Goal: Information Seeking & Learning: Learn about a topic

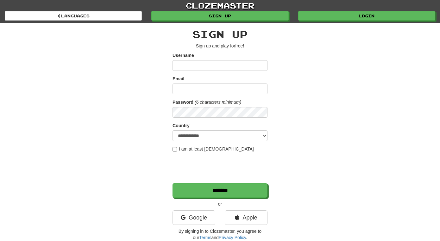
click at [192, 65] on input "Username" at bounding box center [220, 65] width 95 height 11
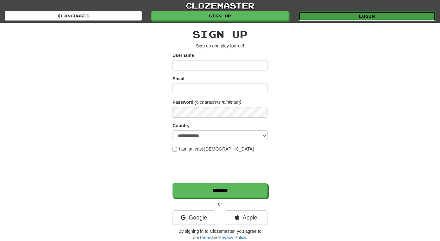
click at [342, 20] on link "Login" at bounding box center [367, 16] width 137 height 10
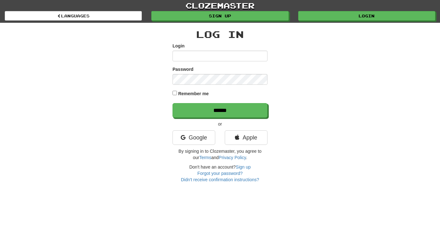
click at [192, 54] on input "Login" at bounding box center [220, 56] width 95 height 11
click at [187, 58] on input "Login" at bounding box center [220, 56] width 95 height 11
type input "*****"
click at [186, 140] on link "Google" at bounding box center [194, 138] width 43 height 15
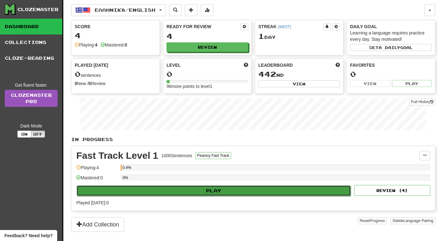
click at [221, 195] on button "Play" at bounding box center [214, 191] width 274 height 11
select select "**"
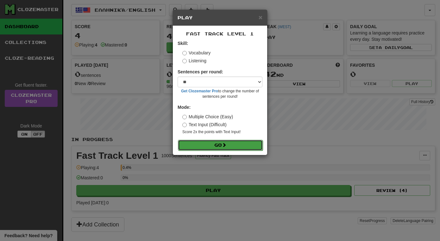
click at [225, 147] on span at bounding box center [224, 145] width 4 height 4
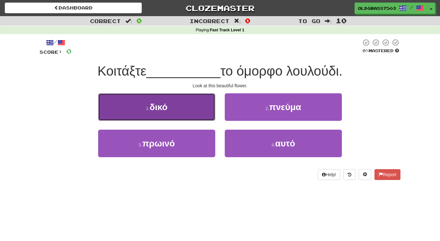
click at [155, 109] on span "δικό" at bounding box center [159, 107] width 18 height 10
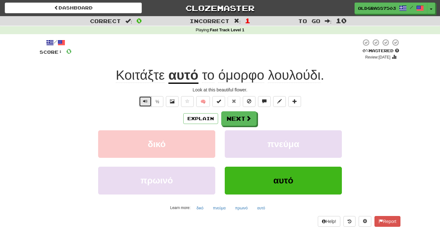
click at [149, 104] on button "Text-to-speech controls" at bounding box center [145, 101] width 13 height 11
click at [157, 104] on button "½" at bounding box center [157, 101] width 12 height 11
click at [206, 117] on button "Explain" at bounding box center [200, 118] width 35 height 11
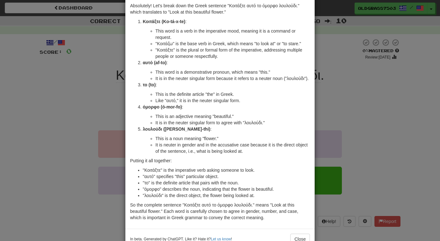
scroll to position [47, 0]
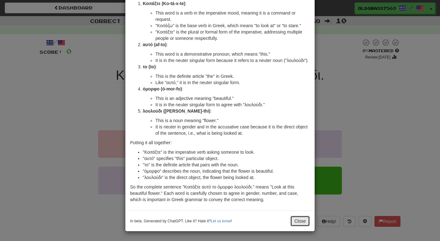
click at [300, 224] on button "Close" at bounding box center [301, 221] width 20 height 11
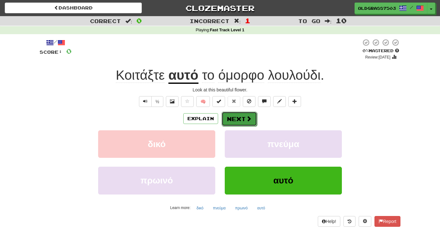
click at [240, 123] on button "Next" at bounding box center [239, 119] width 35 height 15
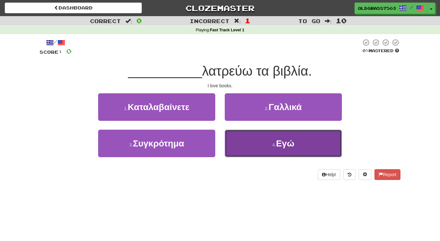
click at [245, 151] on button "4 . Εγώ" at bounding box center [283, 144] width 117 height 28
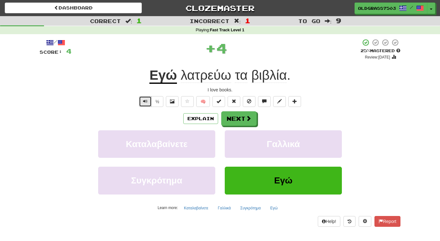
click at [144, 100] on span "Text-to-speech controls" at bounding box center [145, 101] width 4 height 4
click at [239, 122] on button "Next" at bounding box center [239, 119] width 35 height 15
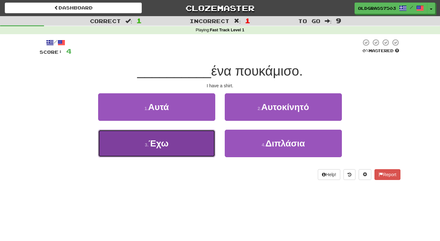
click at [170, 144] on button "3 . Έχω" at bounding box center [156, 144] width 117 height 28
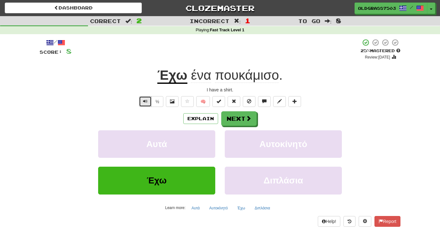
click at [145, 99] on span "Text-to-speech controls" at bounding box center [145, 101] width 4 height 4
click at [146, 103] on span "Text-to-speech controls" at bounding box center [145, 101] width 4 height 4
click at [177, 78] on u "Έχω" at bounding box center [172, 76] width 30 height 16
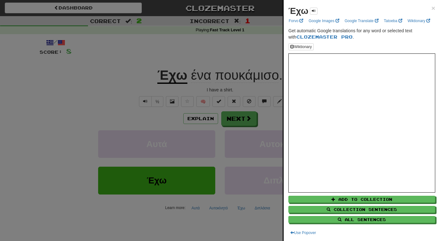
click at [240, 68] on div at bounding box center [220, 120] width 440 height 241
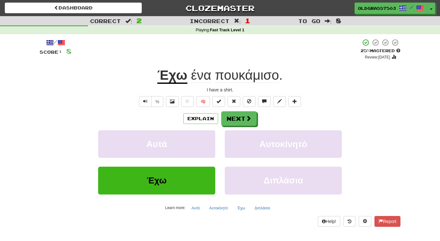
click at [205, 74] on span "ένα" at bounding box center [201, 75] width 20 height 15
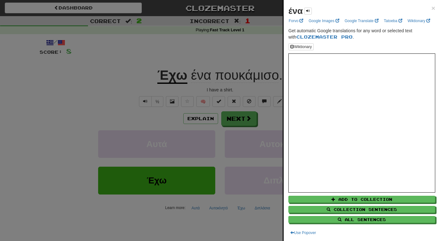
click at [208, 66] on div at bounding box center [220, 120] width 440 height 241
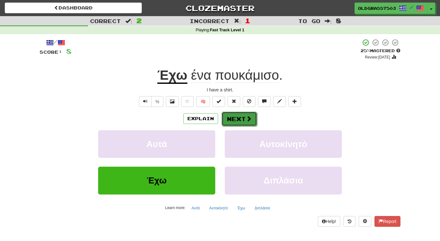
click at [235, 118] on button "Next" at bounding box center [239, 119] width 35 height 15
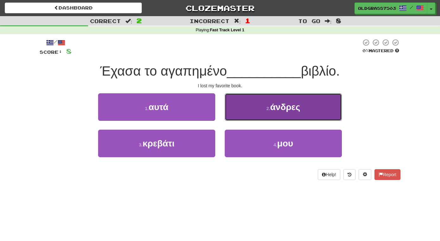
click at [252, 110] on button "2 . άνδρες" at bounding box center [283, 107] width 117 height 28
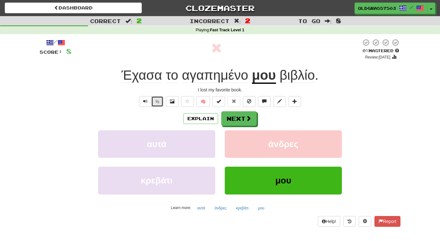
click at [154, 104] on button "½" at bounding box center [157, 101] width 12 height 11
click at [145, 104] on span "Text-to-speech controls" at bounding box center [145, 101] width 4 height 4
click at [229, 119] on button "Next" at bounding box center [239, 119] width 35 height 15
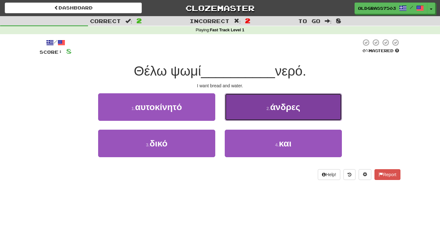
click at [236, 113] on button "2 . άνδρες" at bounding box center [283, 107] width 117 height 28
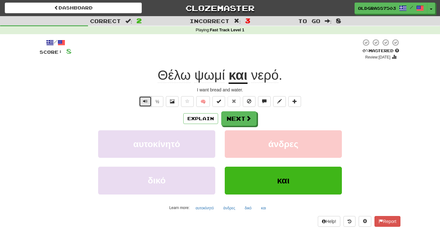
click at [147, 105] on button "Text-to-speech controls" at bounding box center [145, 101] width 13 height 11
click at [263, 76] on span "νερό" at bounding box center [265, 75] width 28 height 15
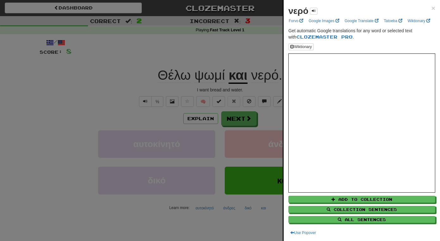
click at [253, 63] on div at bounding box center [220, 120] width 440 height 241
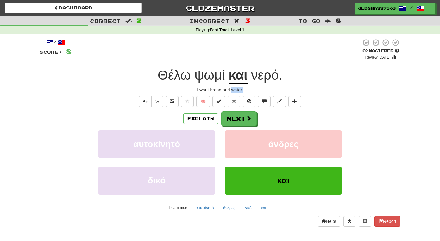
drag, startPoint x: 233, startPoint y: 90, endPoint x: 243, endPoint y: 90, distance: 10.1
click at [243, 90] on div "I want bread and water." at bounding box center [220, 90] width 361 height 6
click at [258, 91] on div "I want bread and water." at bounding box center [220, 90] width 361 height 6
click at [235, 75] on u "και" at bounding box center [238, 76] width 19 height 16
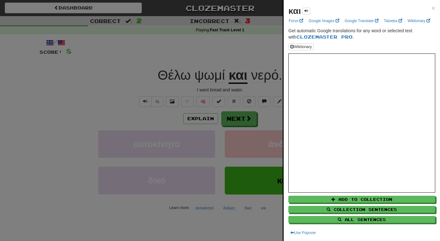
click at [254, 59] on div at bounding box center [220, 120] width 440 height 241
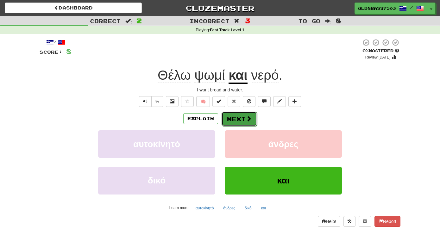
click at [235, 118] on button "Next" at bounding box center [239, 119] width 35 height 15
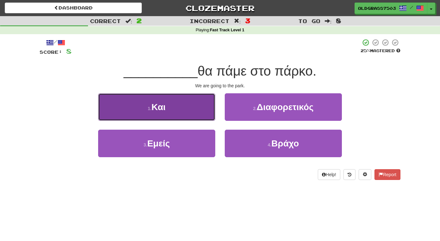
click at [175, 103] on button "1 . Και" at bounding box center [156, 107] width 117 height 28
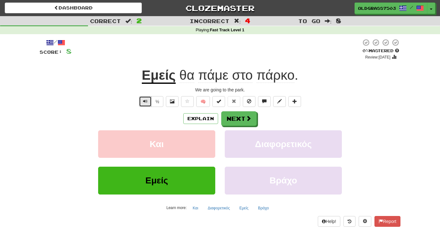
click at [146, 101] on span "Text-to-speech controls" at bounding box center [145, 101] width 4 height 4
click at [187, 78] on span "θα" at bounding box center [187, 75] width 15 height 15
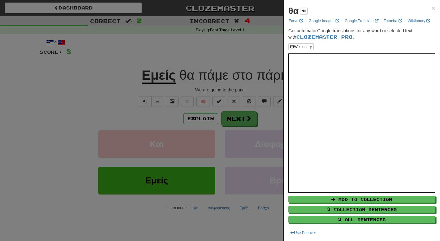
click at [191, 54] on div at bounding box center [220, 120] width 440 height 241
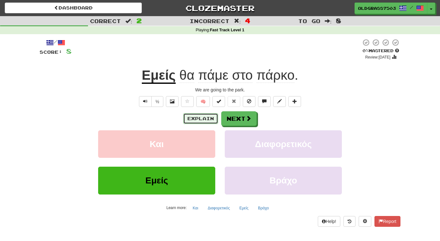
click at [201, 123] on button "Explain" at bounding box center [200, 118] width 35 height 11
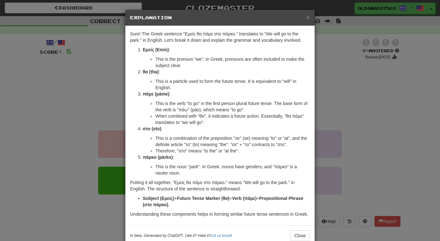
click at [107, 152] on div "× Explanation Sure! The Greek sentence "Εμείς θα πάμε στο πάρκο." translates to…" at bounding box center [220, 120] width 440 height 241
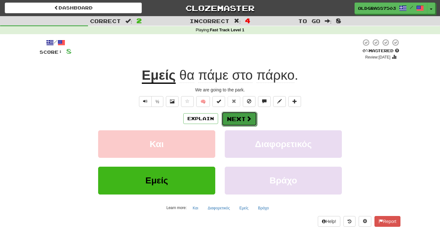
click at [240, 123] on button "Next" at bounding box center [239, 119] width 35 height 15
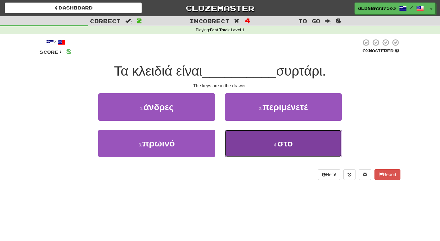
click at [252, 145] on button "4 . στο" at bounding box center [283, 144] width 117 height 28
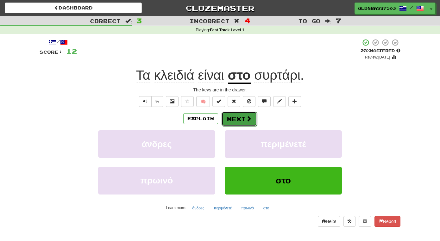
click at [240, 120] on button "Next" at bounding box center [239, 119] width 35 height 15
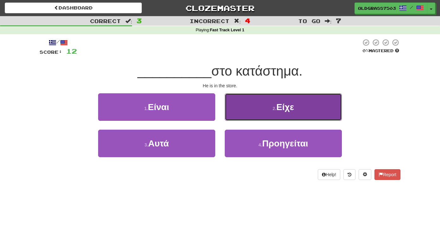
click at [264, 106] on button "2 . Είχε" at bounding box center [283, 107] width 117 height 28
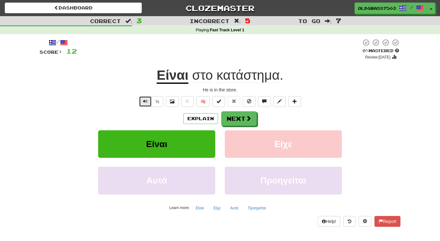
click at [146, 101] on span "Text-to-speech controls" at bounding box center [145, 101] width 4 height 4
click at [147, 103] on span "Text-to-speech controls" at bounding box center [145, 101] width 4 height 4
click at [233, 74] on span "κατάστημα" at bounding box center [248, 75] width 63 height 15
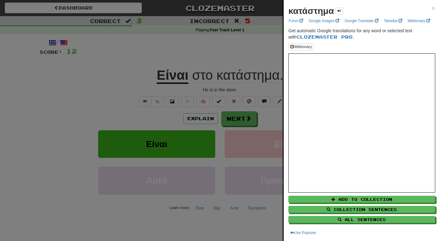
click at [256, 60] on div at bounding box center [220, 120] width 440 height 241
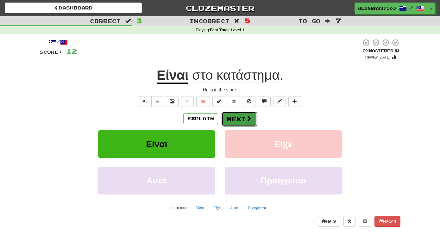
click at [238, 118] on button "Next" at bounding box center [239, 119] width 35 height 15
